Goal: Transaction & Acquisition: Purchase product/service

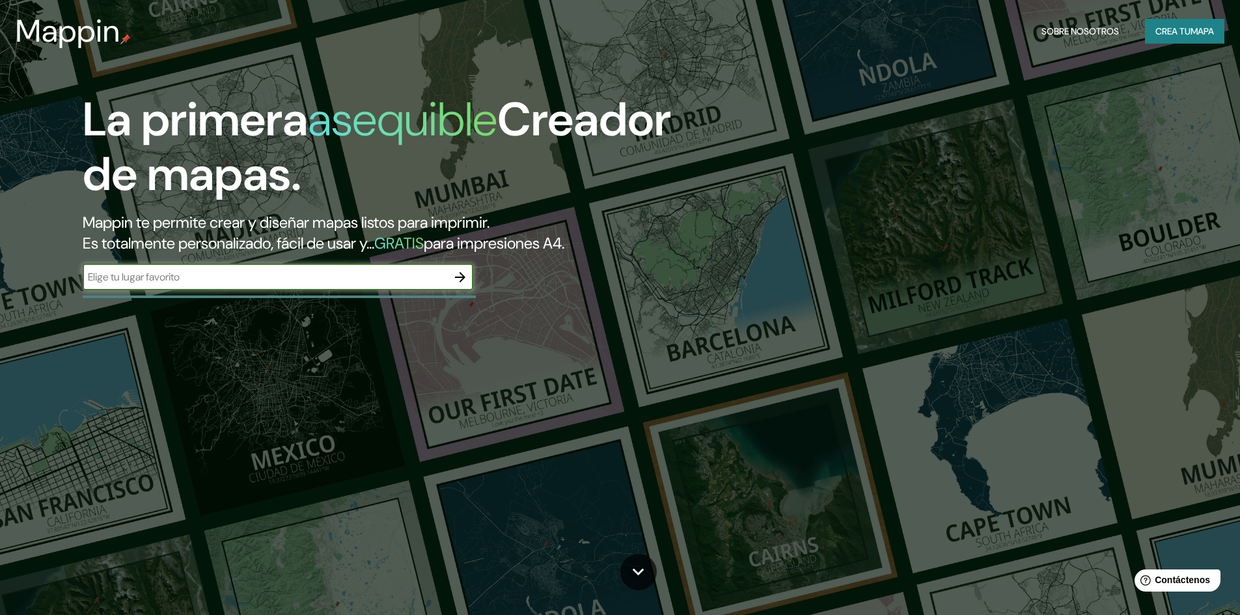
click at [183, 277] on input "text" at bounding box center [265, 276] width 364 height 15
type input "san [PERSON_NAME]"
click at [1173, 31] on font "Crea tu" at bounding box center [1172, 31] width 35 height 12
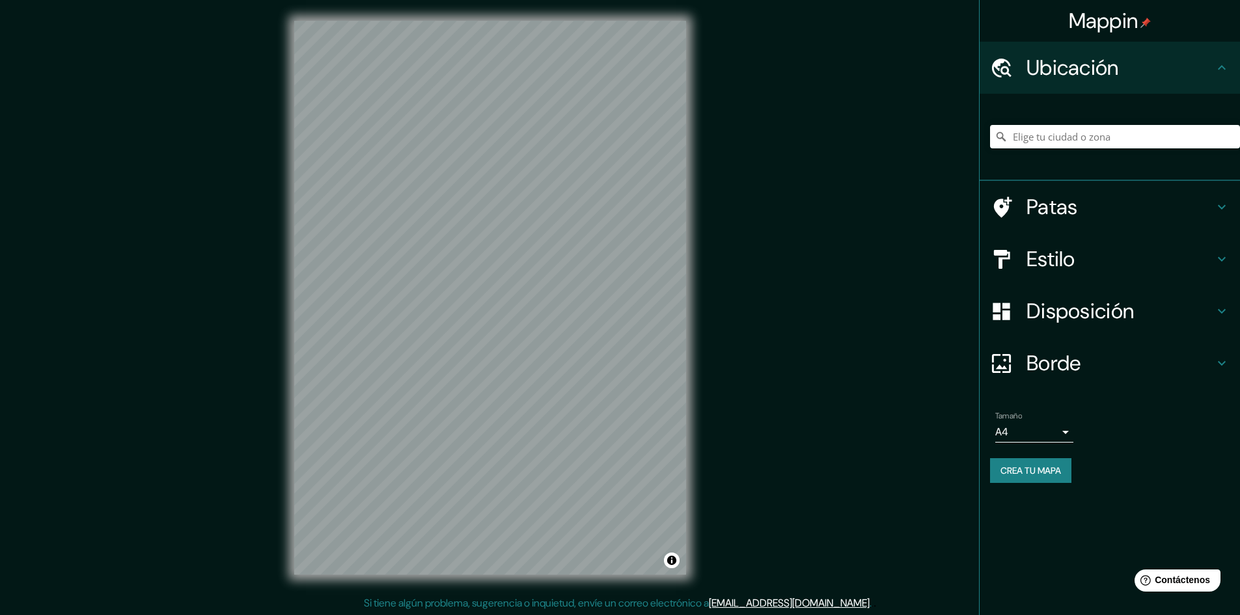
click at [1094, 75] on font "Ubicación" at bounding box center [1072, 67] width 92 height 27
click at [1081, 124] on div at bounding box center [1115, 136] width 250 height 65
click at [1083, 134] on input "Elige tu ciudad o zona" at bounding box center [1115, 136] width 250 height 23
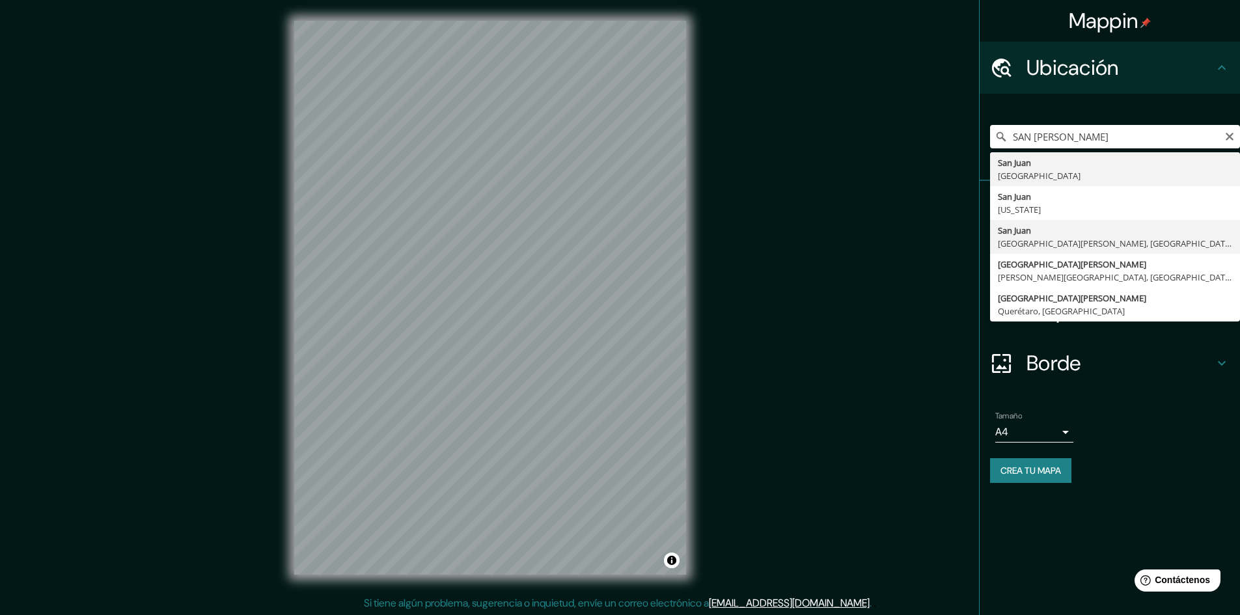
type input "[GEOGRAPHIC_DATA][PERSON_NAME], [GEOGRAPHIC_DATA][PERSON_NAME], [GEOGRAPHIC_DAT…"
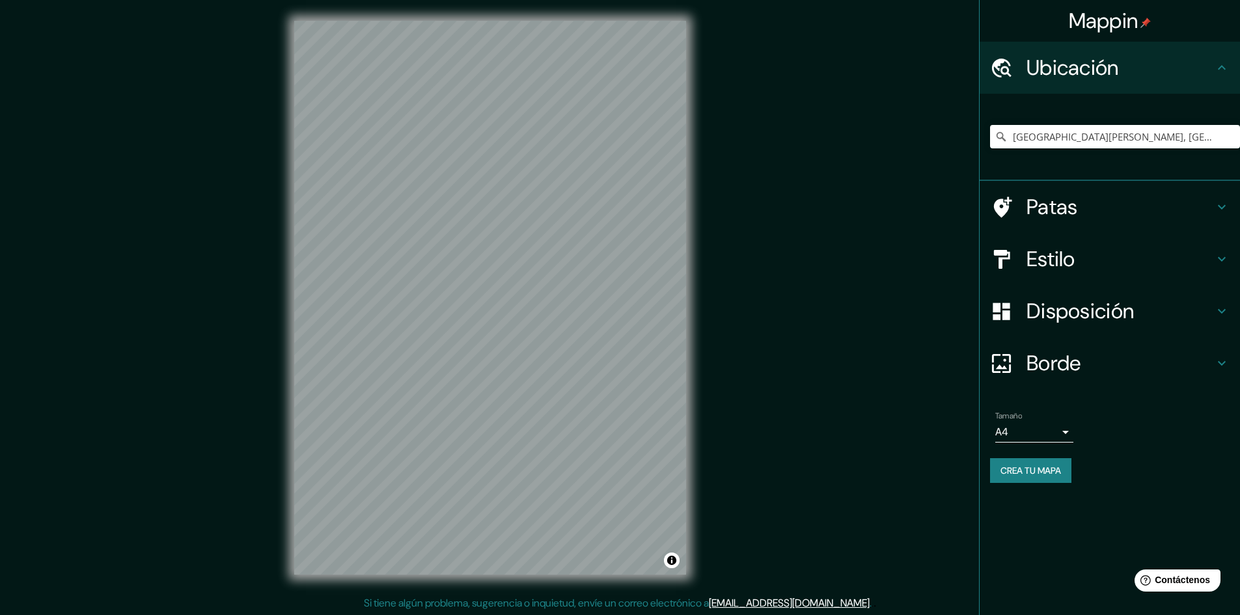
click at [1048, 433] on body "Mappin Ubicación [GEOGRAPHIC_DATA][PERSON_NAME], [GEOGRAPHIC_DATA][PERSON_NAME]…" at bounding box center [620, 307] width 1240 height 615
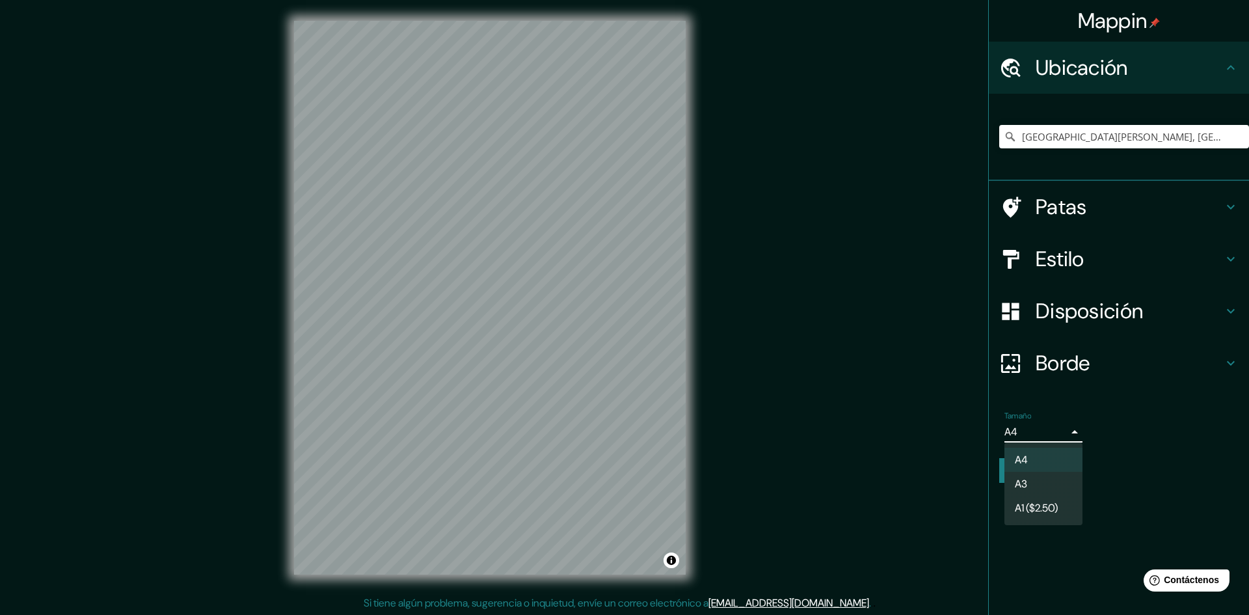
click at [1021, 476] on font "A3" at bounding box center [1021, 484] width 12 height 16
type input "a4"
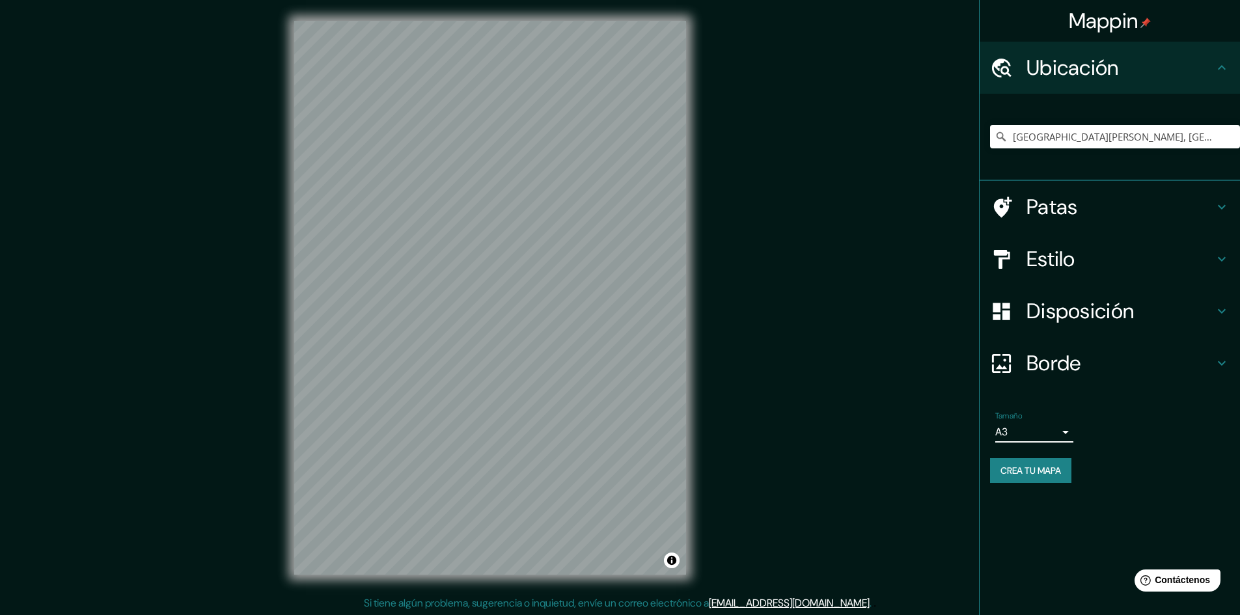
click at [1210, 308] on h4 "Disposición" at bounding box center [1119, 311] width 187 height 26
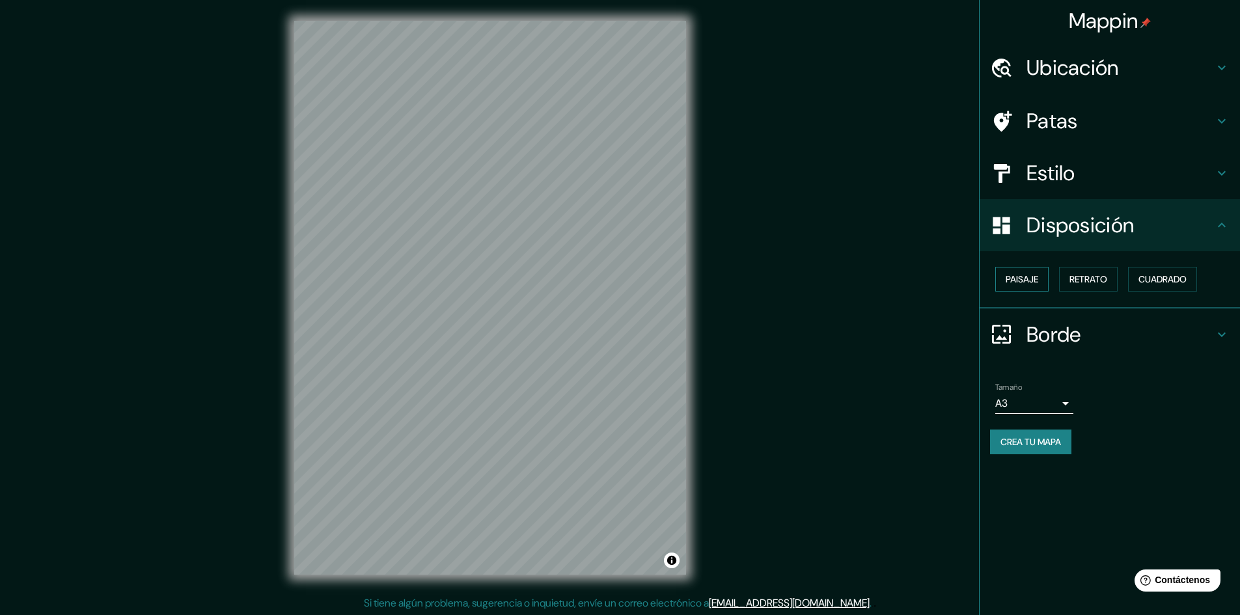
click at [1031, 281] on font "Paisaje" at bounding box center [1021, 279] width 33 height 12
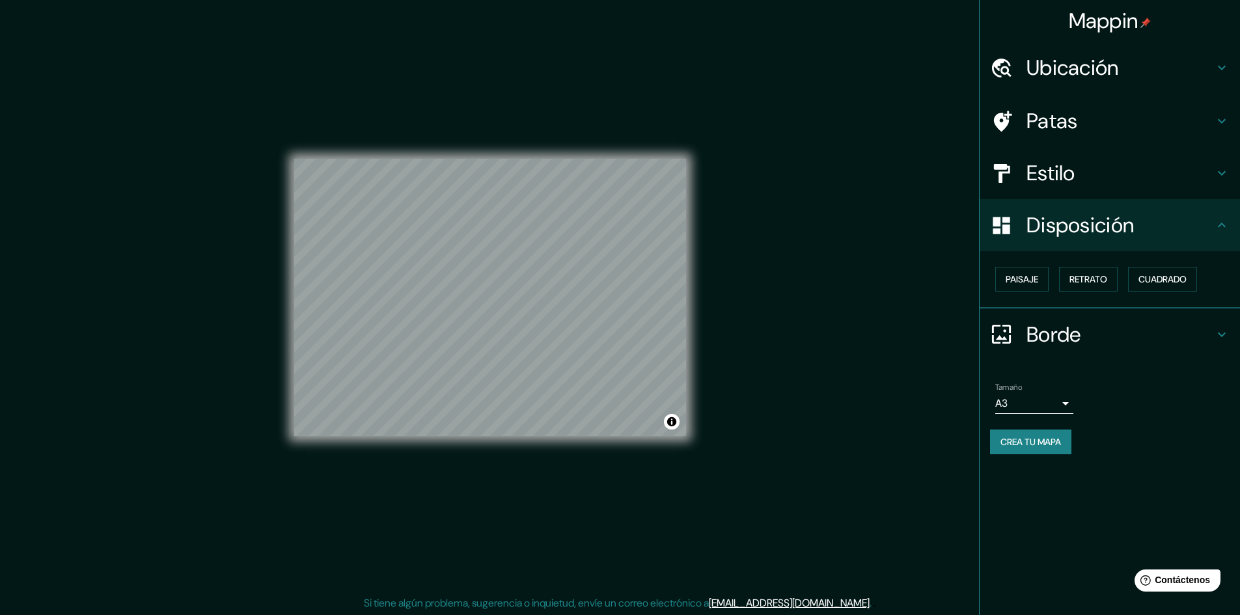
click at [292, 334] on div "© Mapbox © OpenStreetMap Improve this map" at bounding box center [489, 297] width 433 height 595
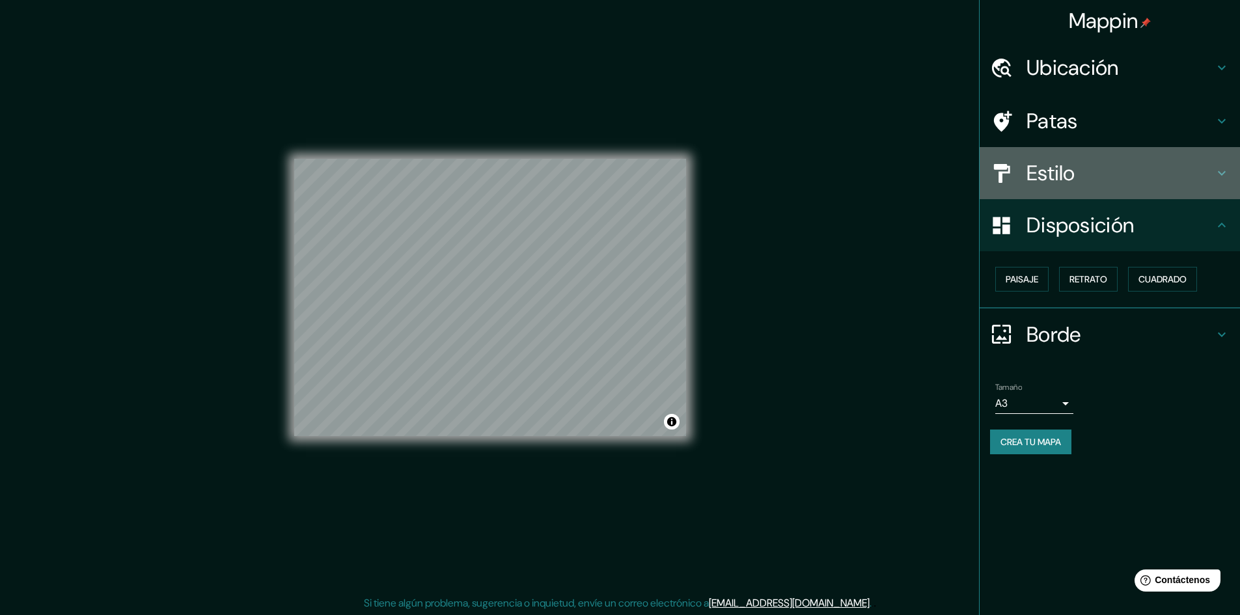
click at [1042, 167] on font "Estilo" at bounding box center [1050, 172] width 49 height 27
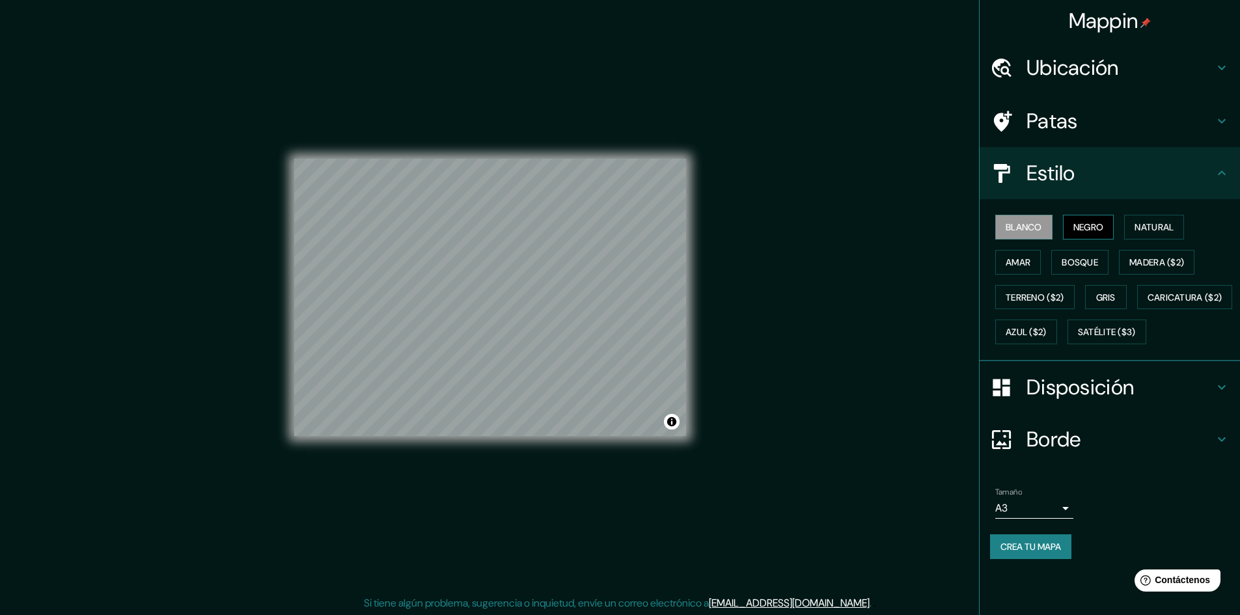
click at [1079, 223] on font "Negro" at bounding box center [1088, 227] width 31 height 12
click at [1040, 223] on font "Blanco" at bounding box center [1023, 227] width 36 height 12
click at [1173, 233] on font "Natural" at bounding box center [1153, 227] width 39 height 12
click at [1039, 289] on font "Terreno ($2)" at bounding box center [1034, 297] width 59 height 17
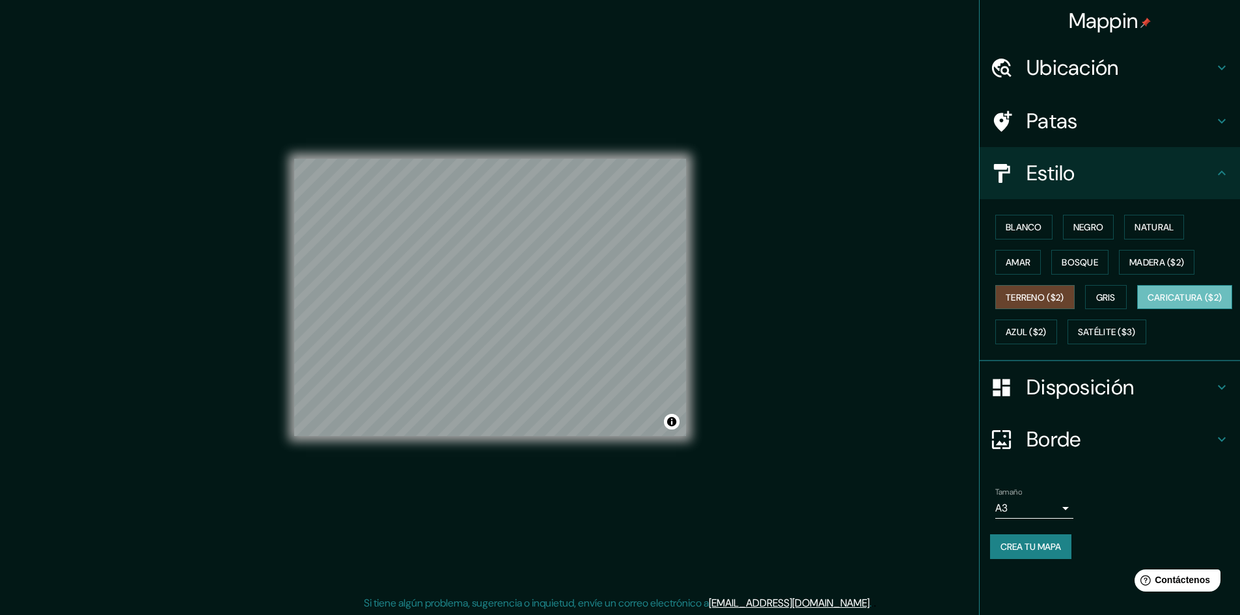
click at [1147, 303] on font "Caricatura ($2)" at bounding box center [1184, 298] width 75 height 12
click at [1078, 338] on font "Satélite ($3)" at bounding box center [1107, 333] width 58 height 12
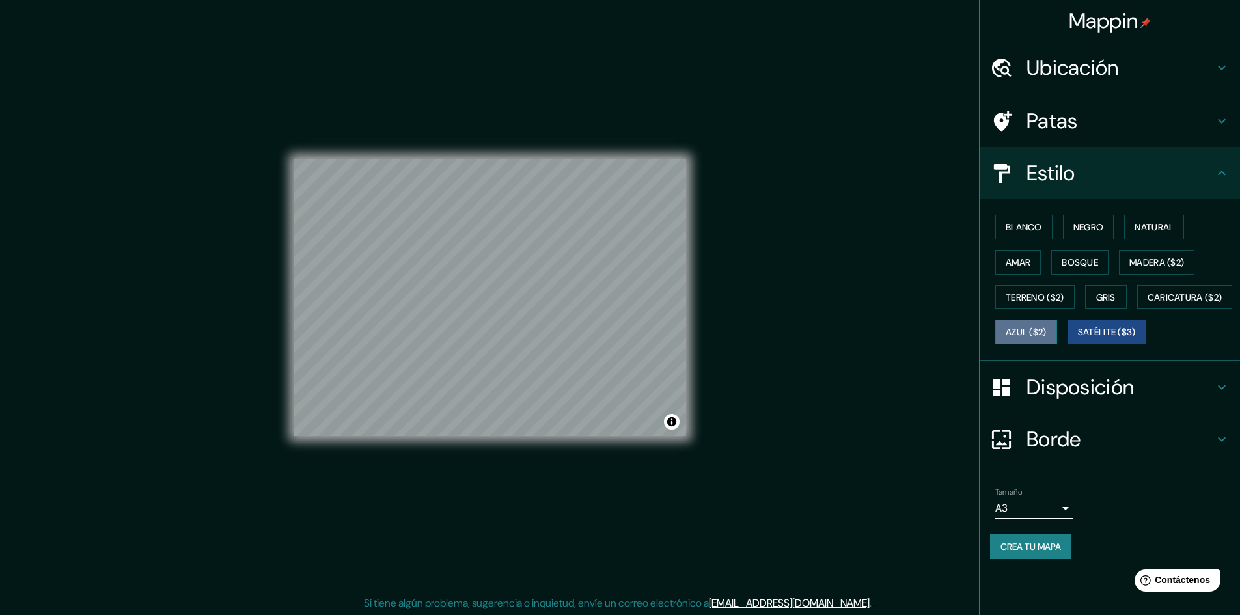
click at [1057, 337] on button "Azul ($2)" at bounding box center [1026, 331] width 62 height 25
click at [1112, 307] on button "Gris" at bounding box center [1106, 297] width 42 height 25
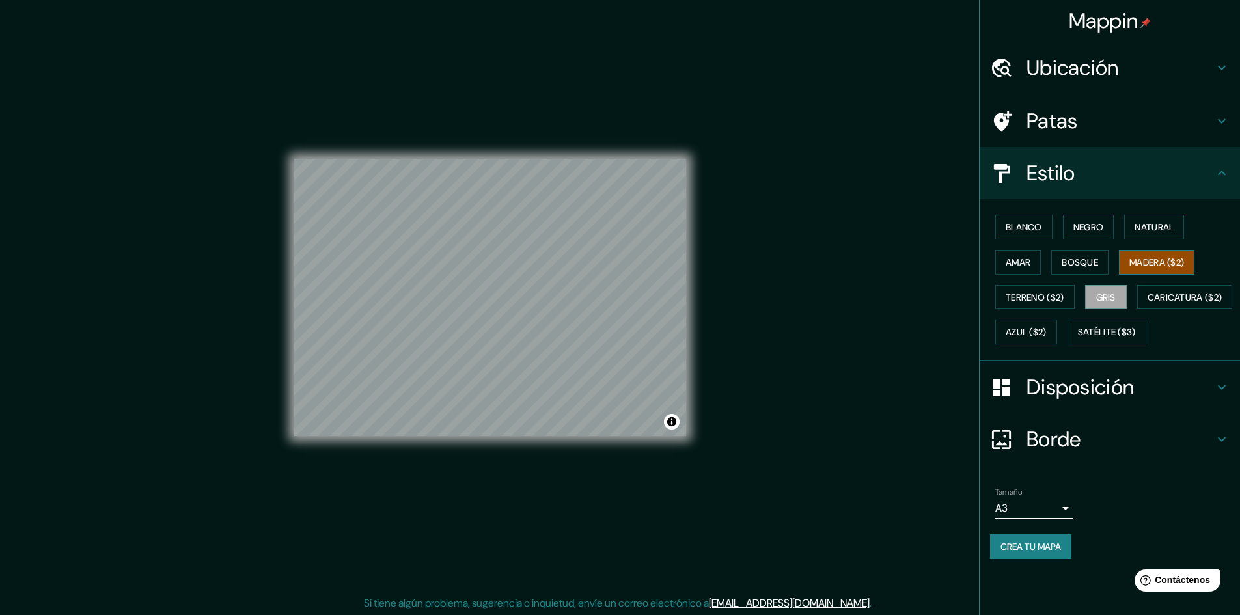
click at [1160, 262] on font "Madera ($2)" at bounding box center [1156, 262] width 55 height 12
click at [1074, 267] on font "Bosque" at bounding box center [1079, 262] width 36 height 12
click at [1037, 265] on button "Amar" at bounding box center [1018, 262] width 46 height 25
click at [1091, 228] on font "Negro" at bounding box center [1088, 227] width 31 height 12
click at [1161, 230] on font "Natural" at bounding box center [1153, 227] width 39 height 12
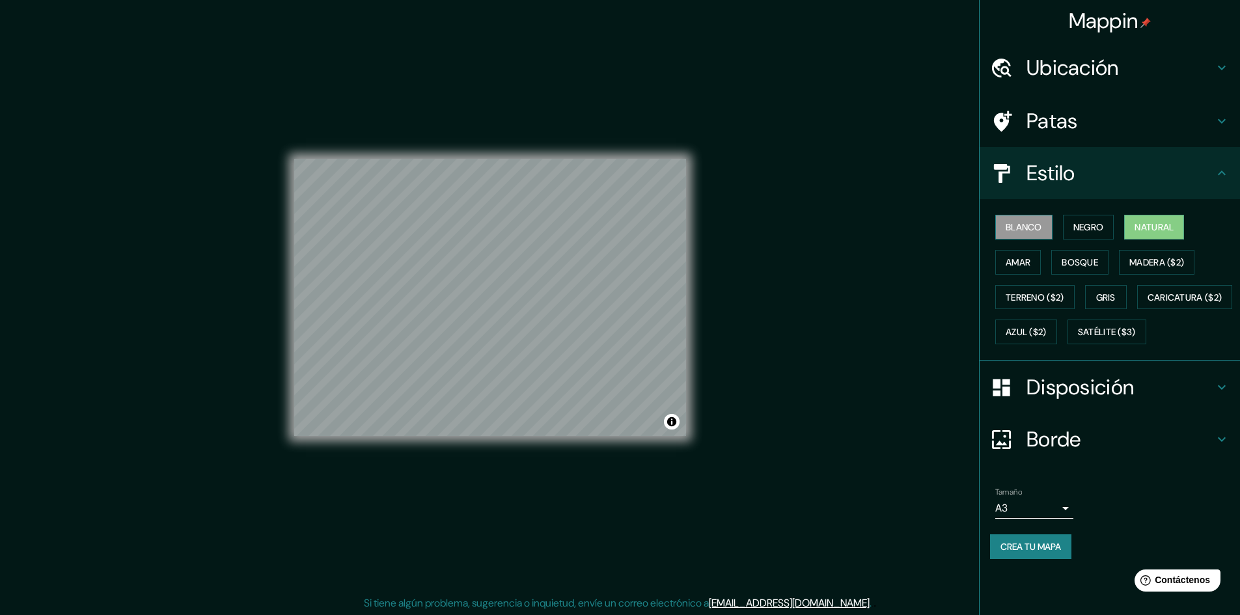
click at [1029, 234] on font "Blanco" at bounding box center [1023, 227] width 36 height 17
click at [1156, 231] on font "Natural" at bounding box center [1153, 227] width 39 height 12
click at [1027, 230] on font "Blanco" at bounding box center [1023, 227] width 36 height 12
click at [1083, 234] on font "Negro" at bounding box center [1088, 227] width 31 height 17
click at [1109, 294] on font "Gris" at bounding box center [1106, 298] width 20 height 12
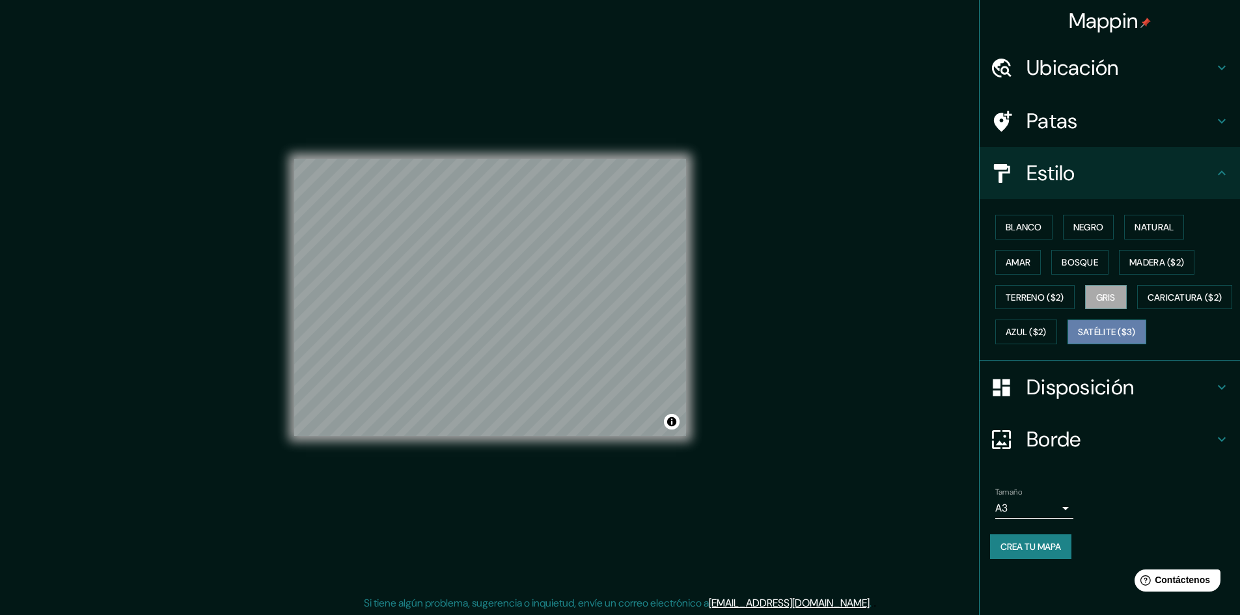
click at [1078, 338] on font "Satélite ($3)" at bounding box center [1107, 333] width 58 height 12
click at [1033, 300] on font "Terreno ($2)" at bounding box center [1034, 298] width 59 height 12
click at [1008, 262] on font "Amar" at bounding box center [1017, 262] width 25 height 12
click at [1016, 232] on font "Blanco" at bounding box center [1023, 227] width 36 height 12
click at [1220, 66] on icon at bounding box center [1222, 68] width 16 height 16
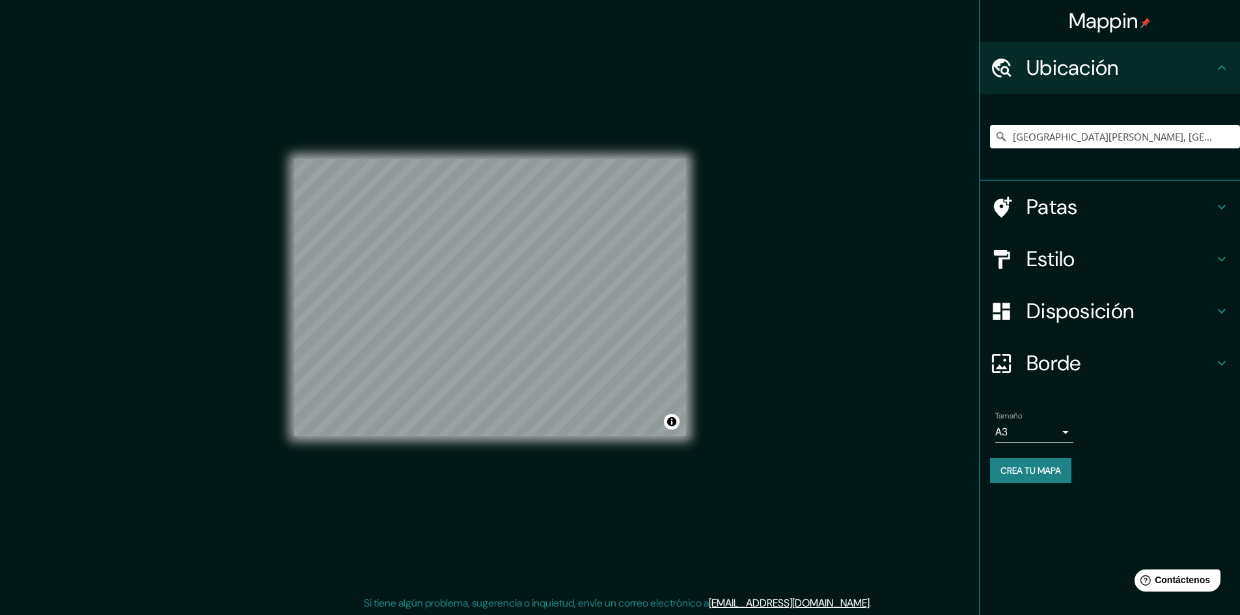
click at [1220, 66] on icon at bounding box center [1222, 68] width 16 height 16
click at [1138, 366] on h4 "Borde" at bounding box center [1119, 363] width 187 height 26
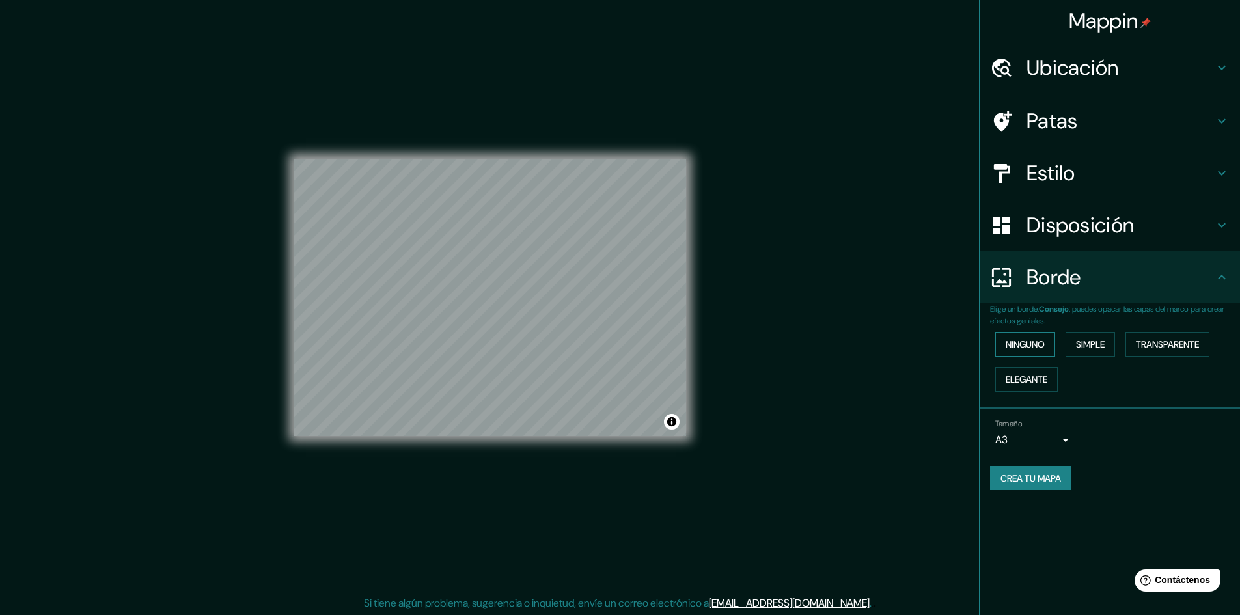
click at [1031, 338] on font "Ninguno" at bounding box center [1024, 344] width 39 height 12
